Goal: Task Accomplishment & Management: Manage account settings

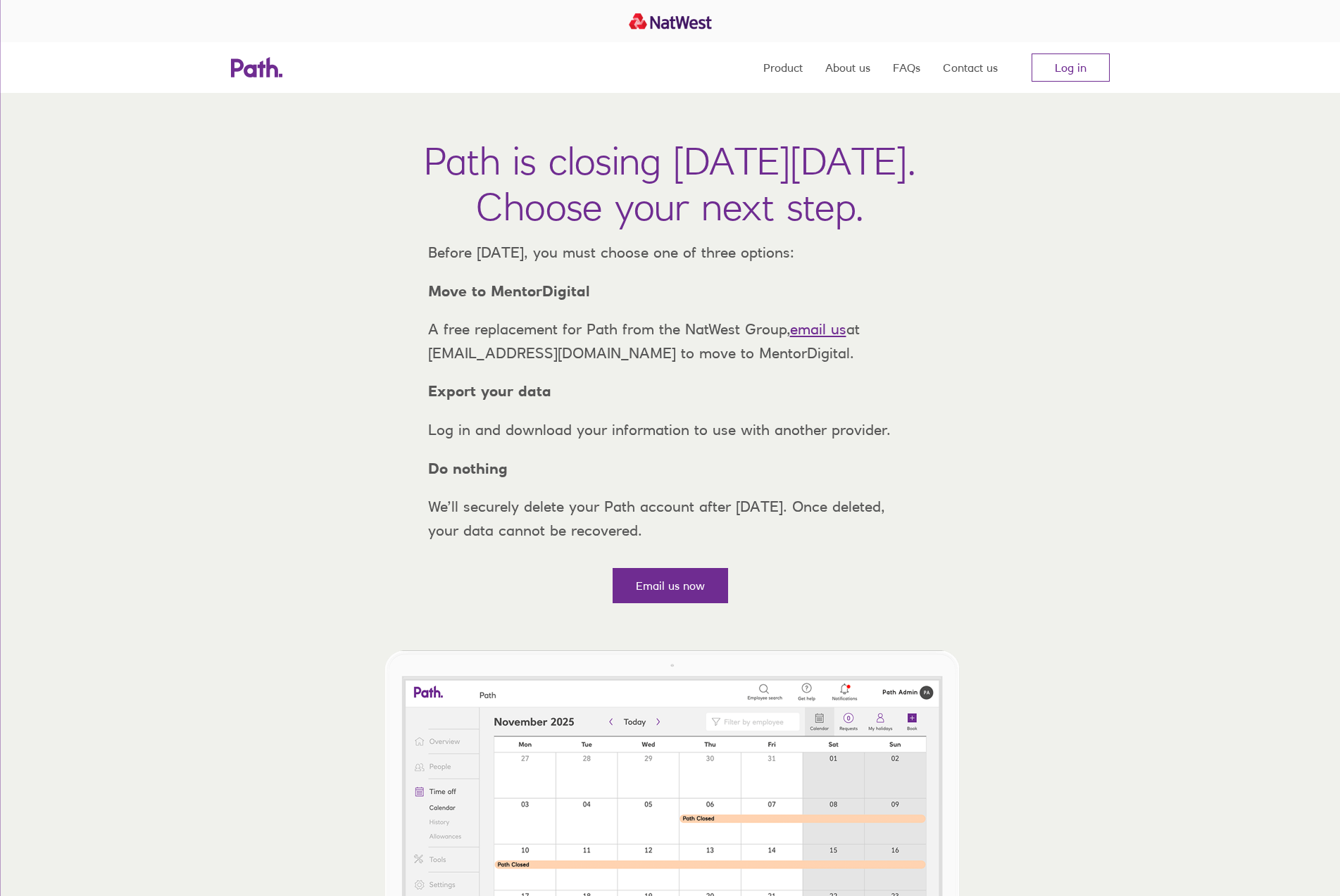
drag, startPoint x: 1063, startPoint y: 232, endPoint x: 1049, endPoint y: 228, distance: 14.6
click at [916, 232] on div "Path is closing [DATE][DATE]. Choose your next step." at bounding box center [670, 189] width 492 height 102
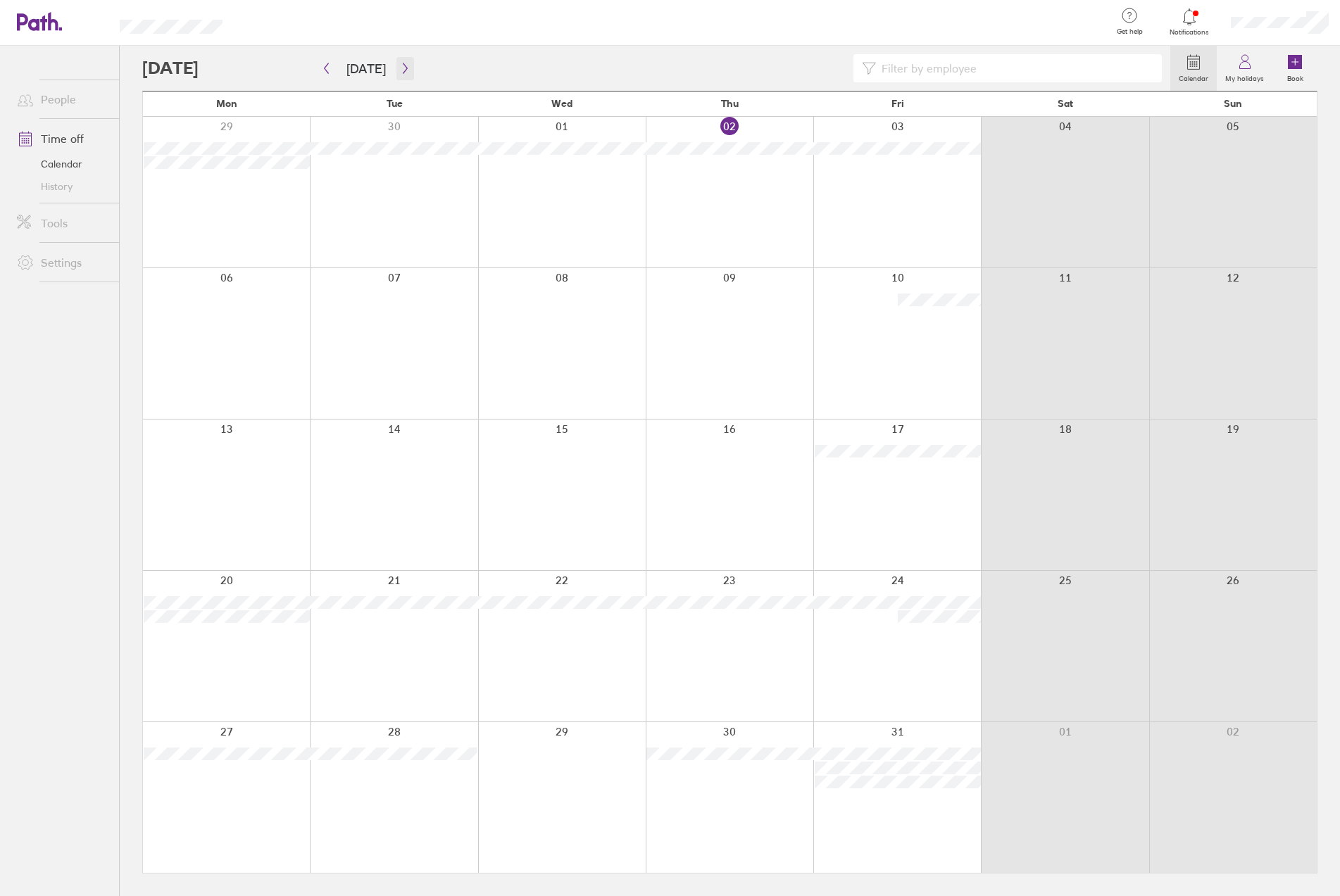
click at [396, 63] on button "button" at bounding box center [405, 68] width 17 height 23
click at [699, 466] on div at bounding box center [729, 494] width 168 height 150
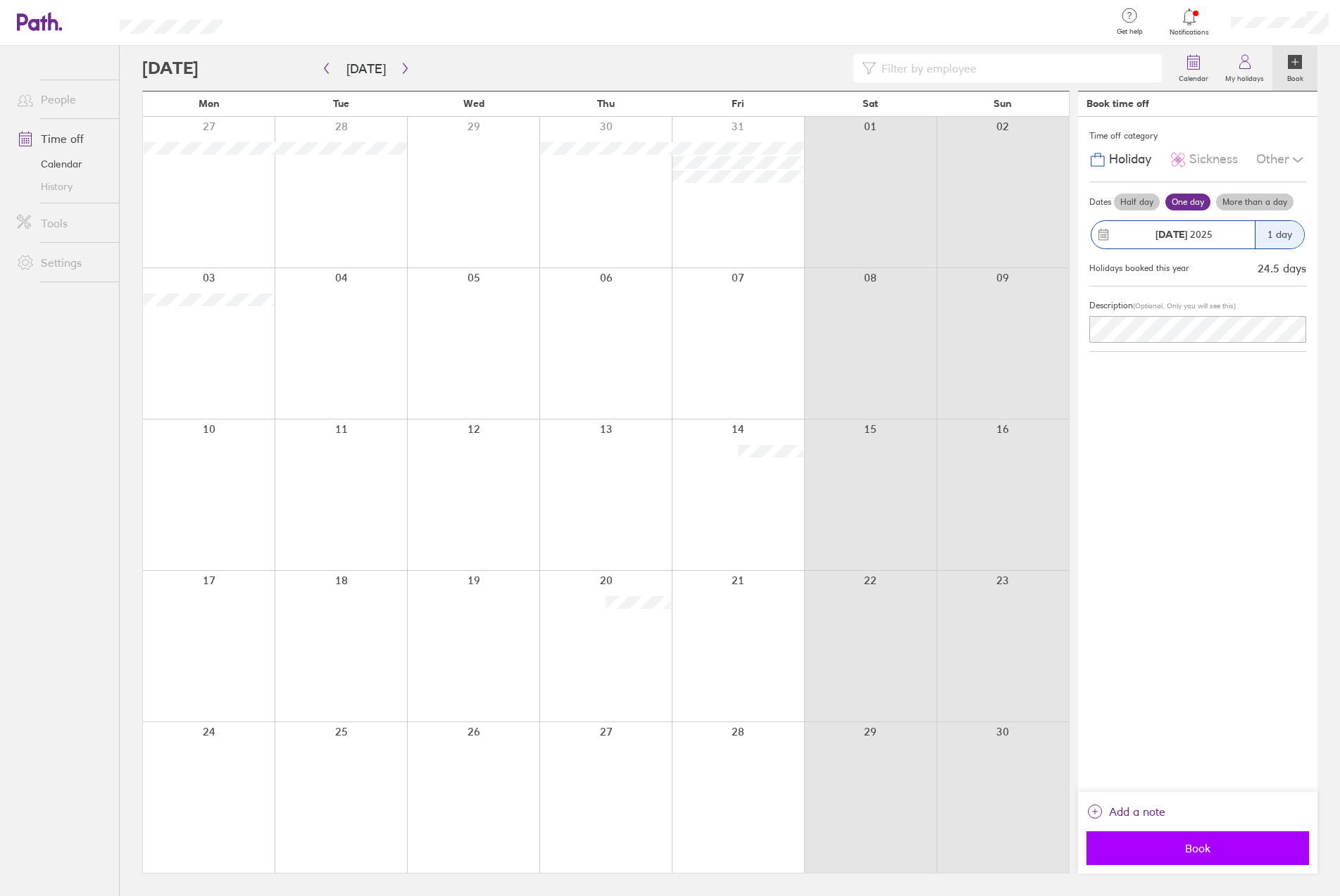
click at [1177, 853] on span "Book" at bounding box center [1197, 848] width 202 height 13
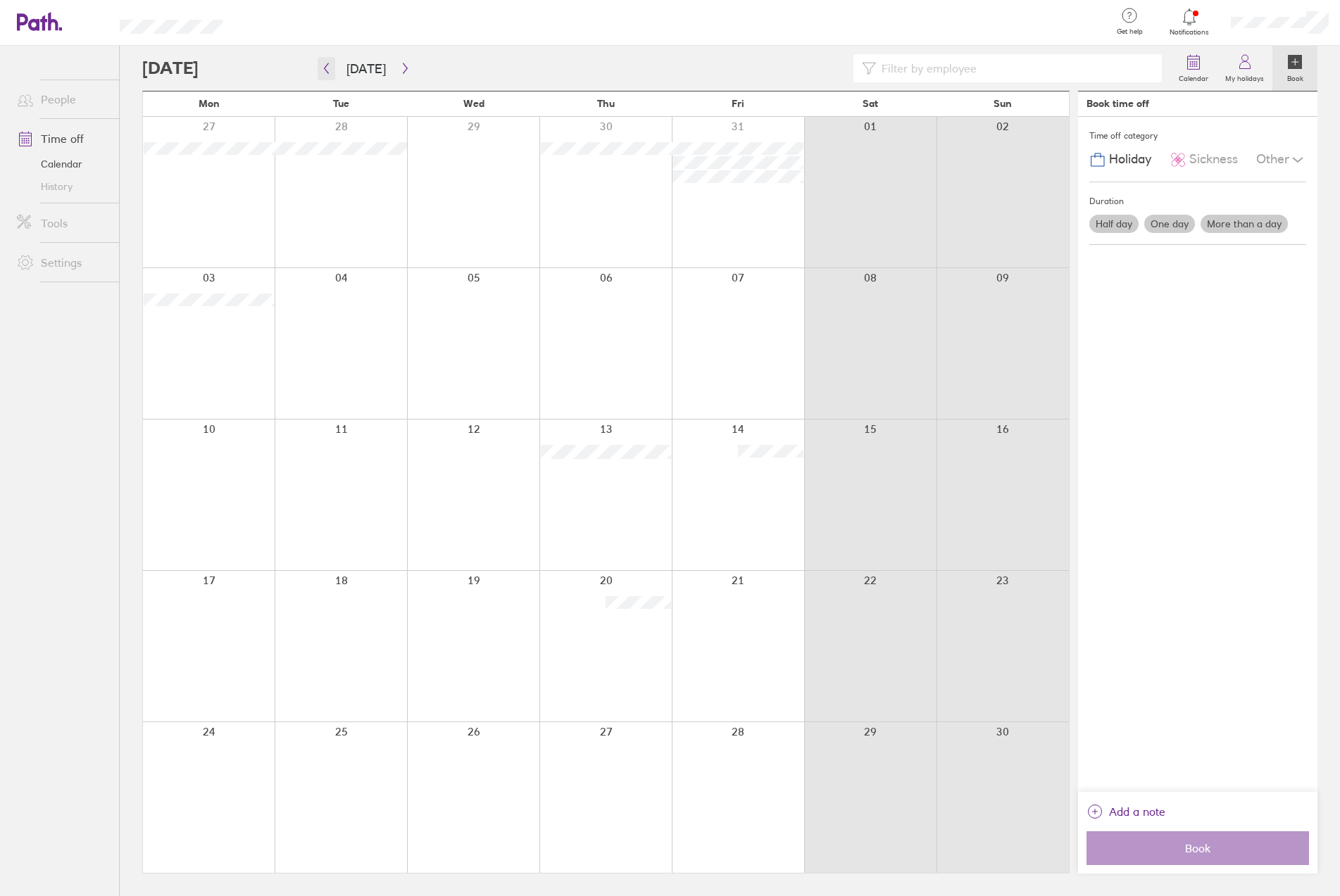
click at [329, 69] on icon "button" at bounding box center [326, 68] width 10 height 11
click at [732, 205] on div at bounding box center [738, 191] width 132 height 150
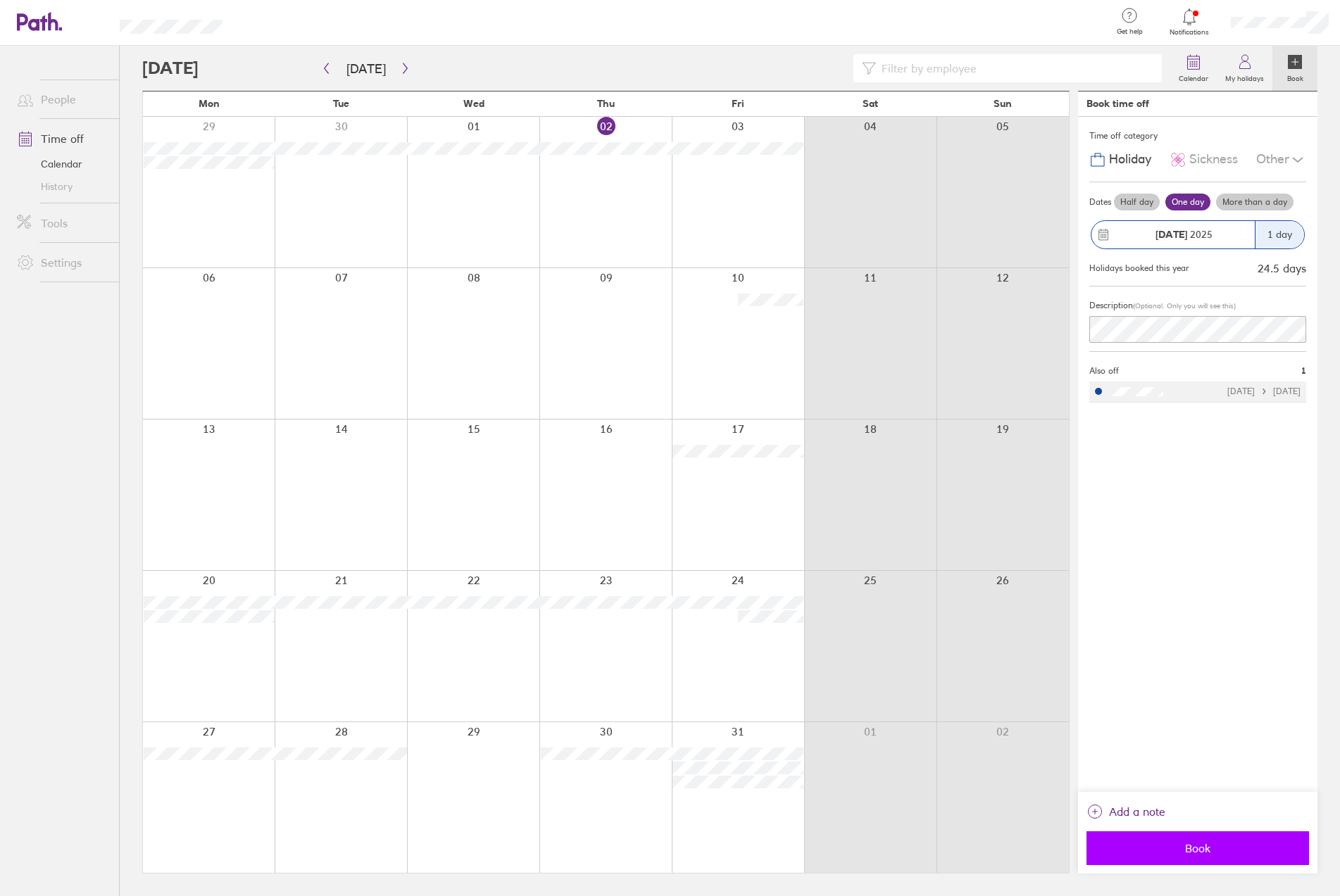
click at [1211, 847] on span "Book" at bounding box center [1197, 848] width 202 height 13
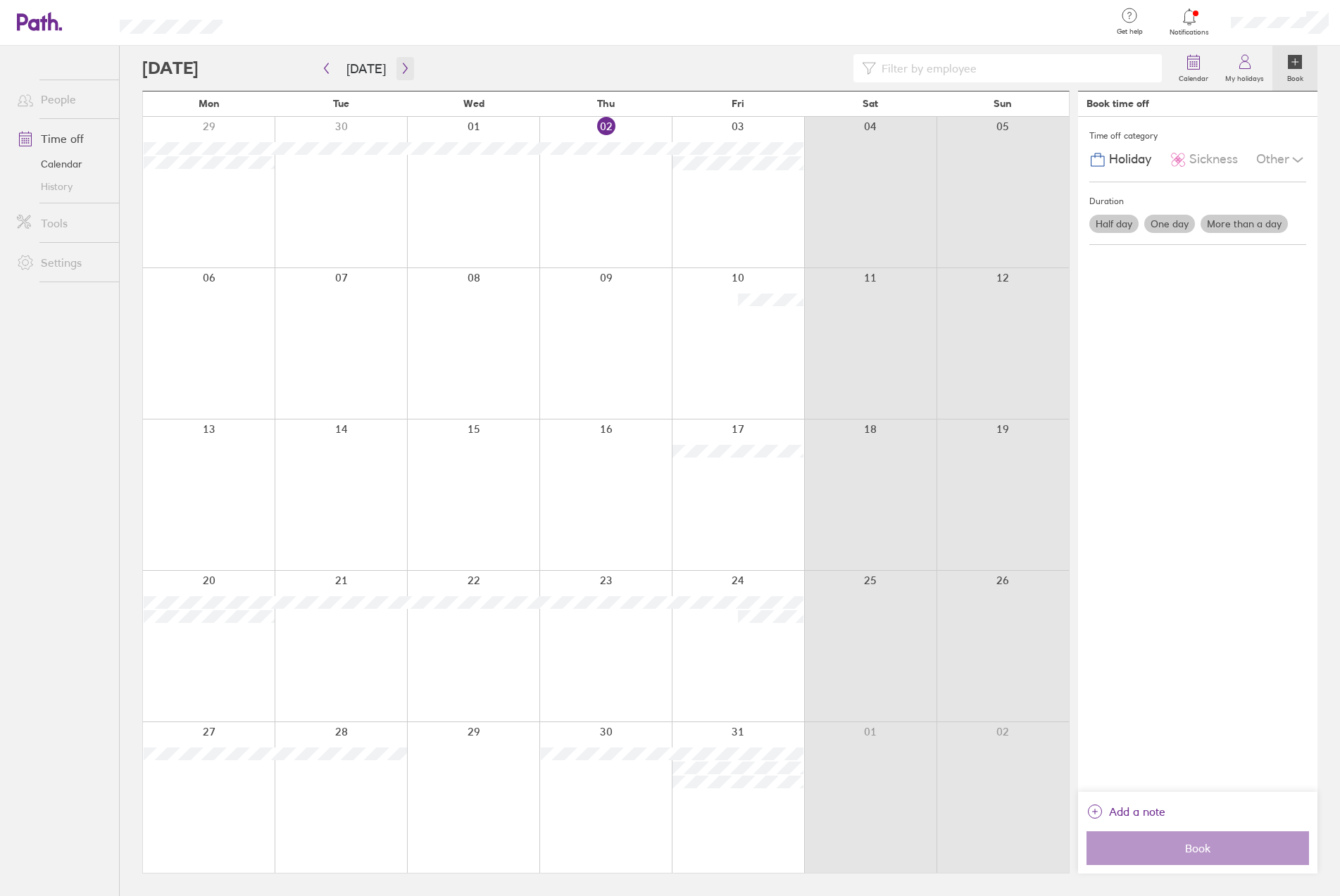
click at [400, 71] on icon "button" at bounding box center [405, 68] width 10 height 11
